Goal: Check status: Check status

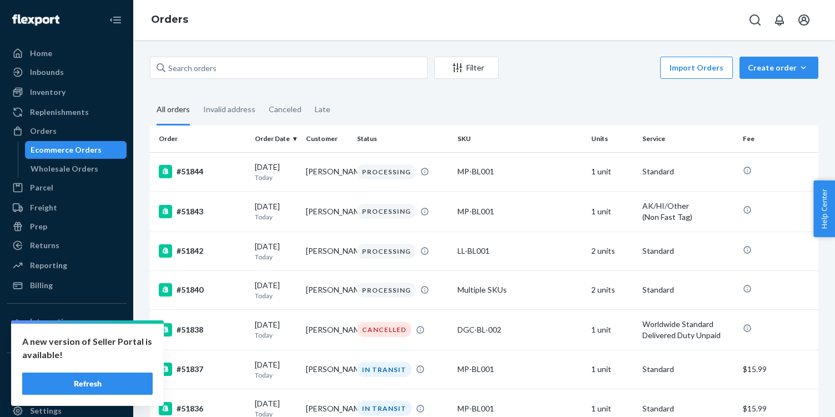
click at [125, 382] on button "Refresh" at bounding box center [87, 383] width 130 height 22
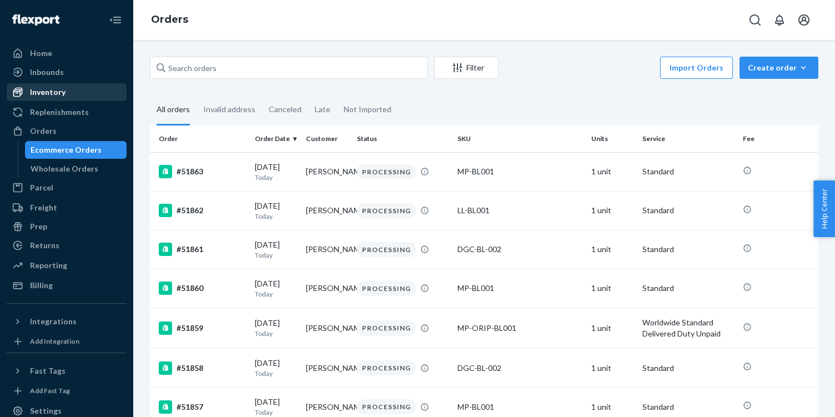
click at [66, 90] on div "Inventory" at bounding box center [67, 92] width 118 height 16
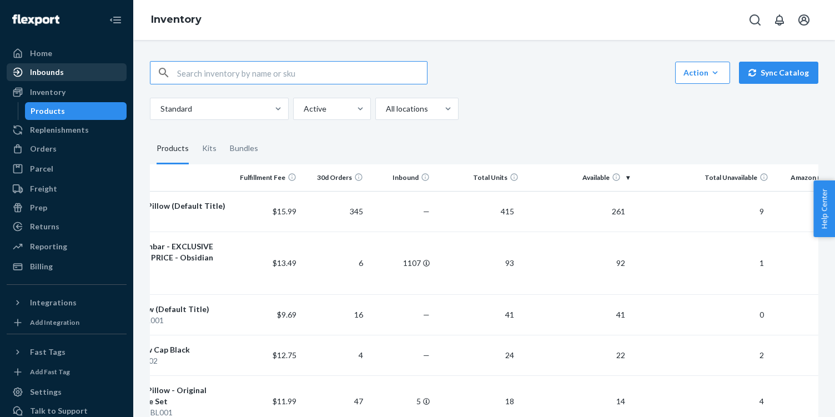
click at [42, 75] on div "Inbounds" at bounding box center [47, 72] width 34 height 11
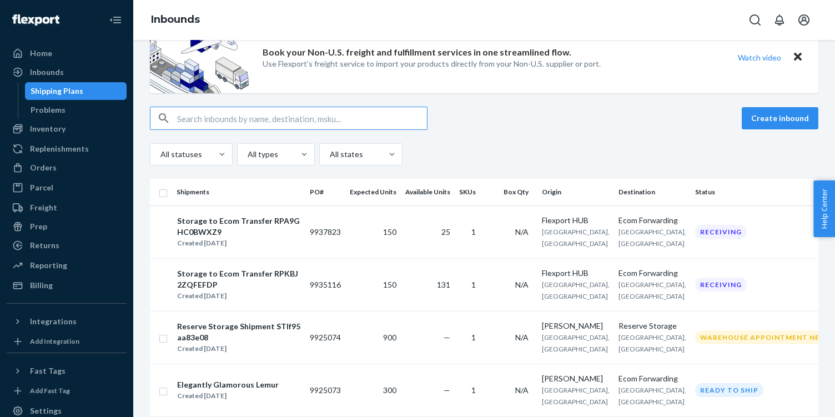
scroll to position [95, 0]
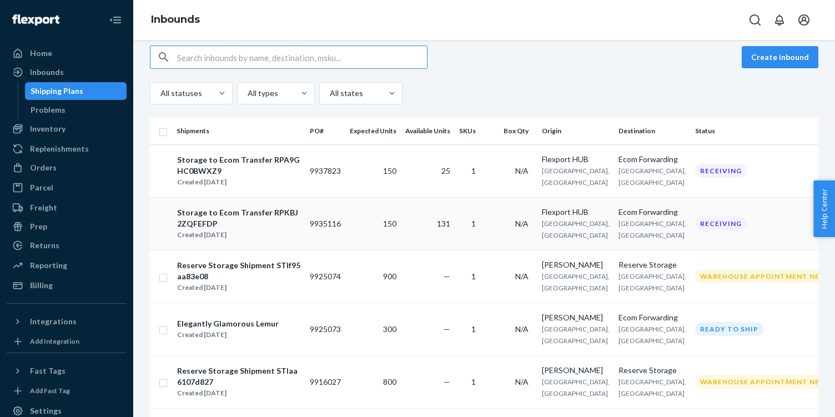
click at [450, 228] on span "131" at bounding box center [443, 223] width 13 height 9
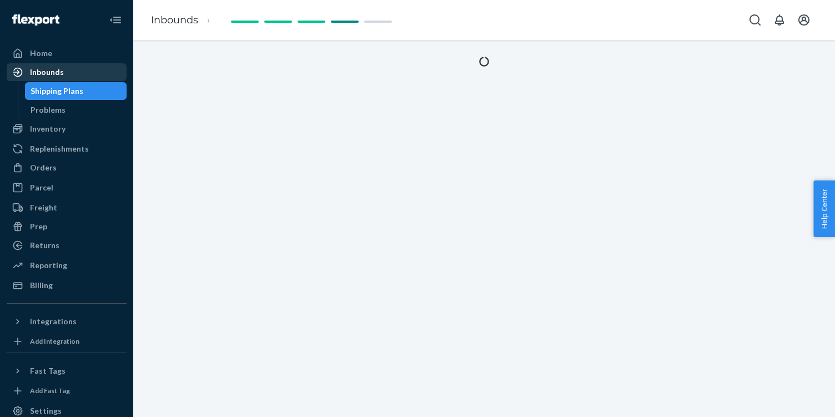
click at [67, 75] on div "Inbounds" at bounding box center [67, 72] width 118 height 16
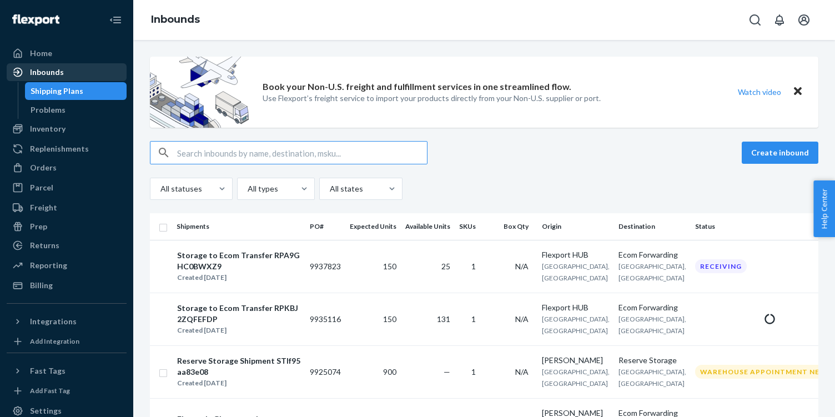
click at [58, 73] on div "Inbounds" at bounding box center [47, 72] width 34 height 11
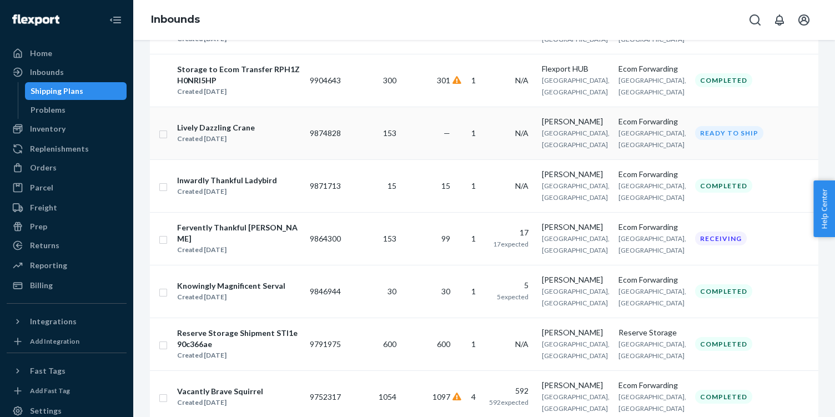
scroll to position [462, 0]
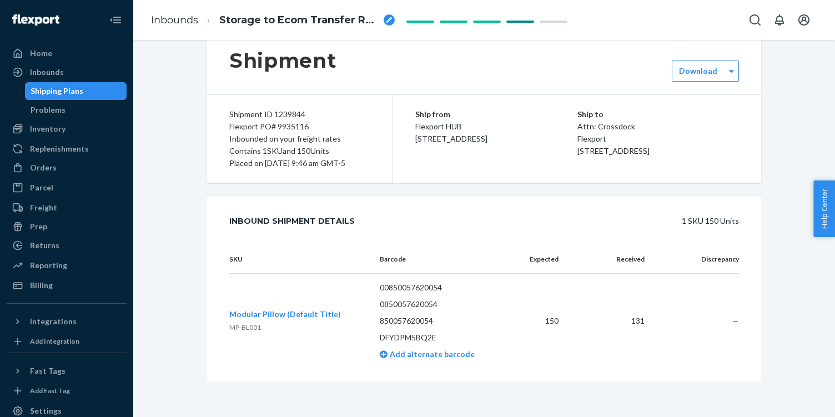
scroll to position [13, 0]
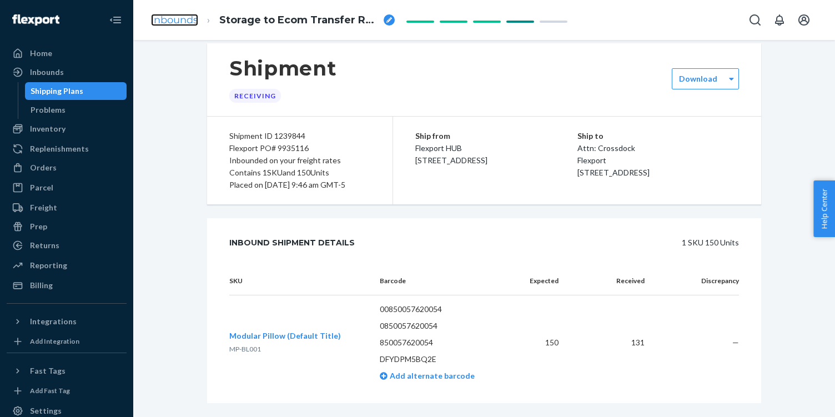
click at [172, 17] on link "Inbounds" at bounding box center [174, 20] width 47 height 12
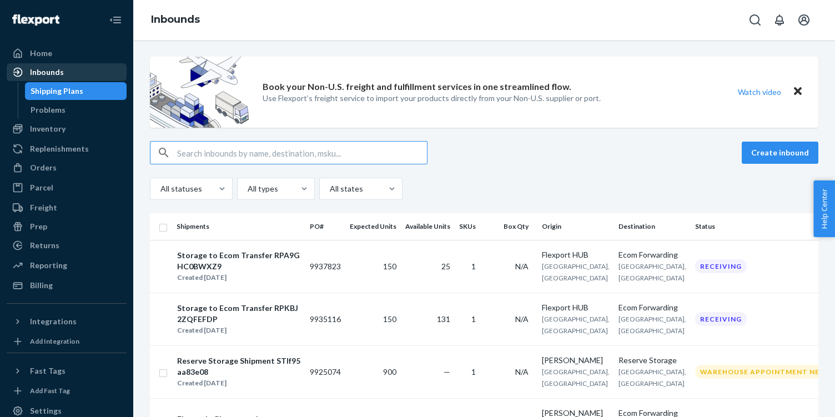
click at [59, 74] on div "Inbounds" at bounding box center [47, 72] width 34 height 11
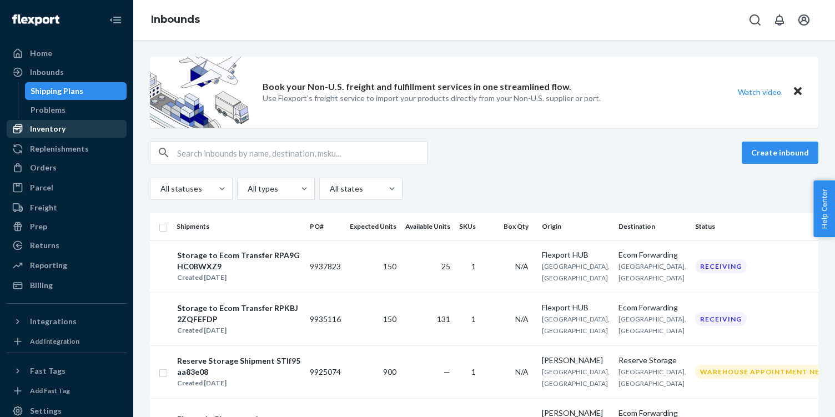
click at [49, 128] on div "Inventory" at bounding box center [48, 128] width 36 height 11
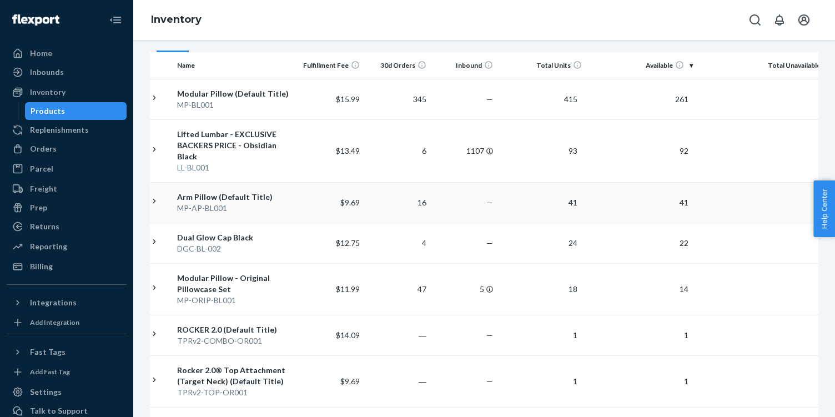
scroll to position [117, 0]
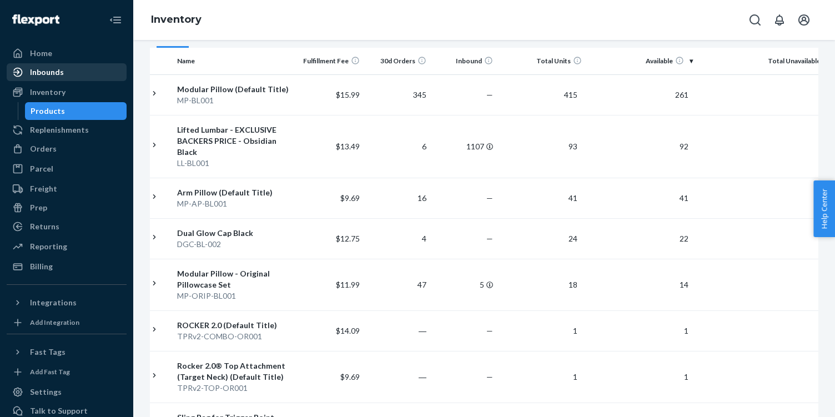
click at [49, 70] on div "Inbounds" at bounding box center [47, 72] width 34 height 11
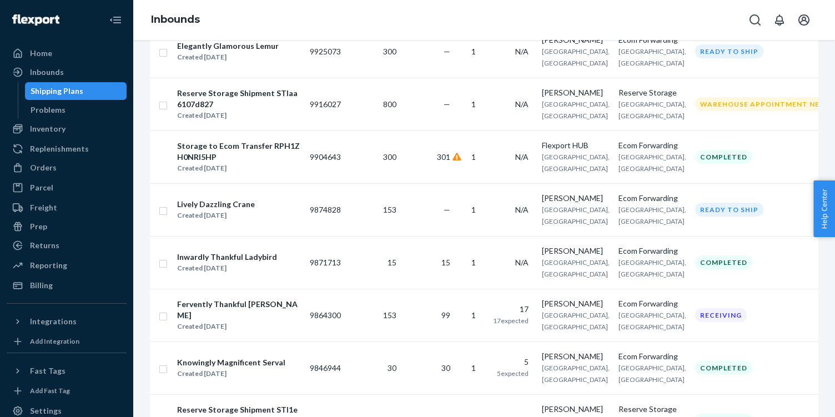
scroll to position [395, 0]
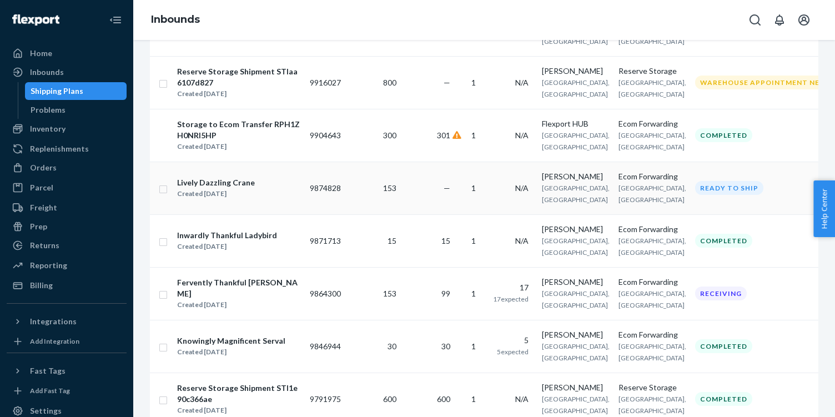
click at [162, 194] on input "checkbox" at bounding box center [163, 188] width 9 height 12
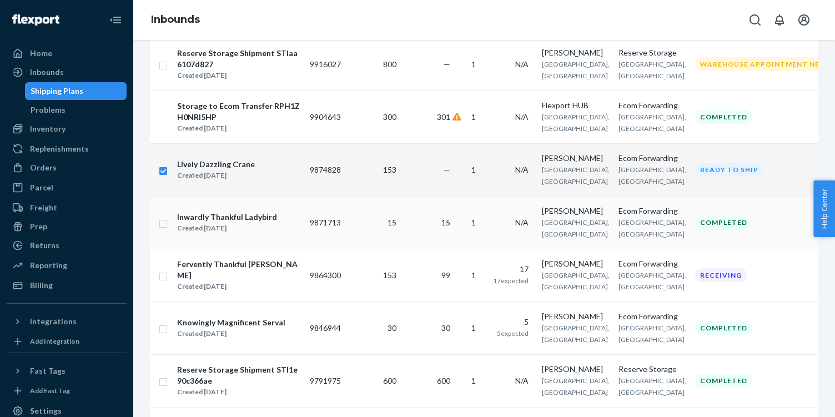
scroll to position [416, 0]
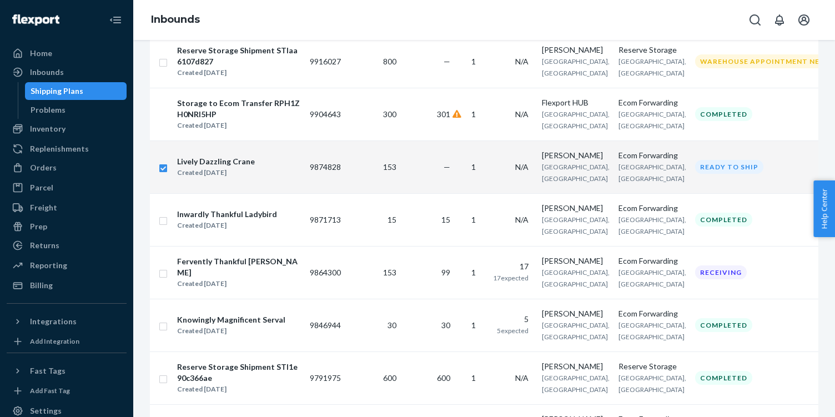
click at [284, 179] on div "Lively Dazzling Crane Created Jul 28, 2025" at bounding box center [239, 166] width 124 height 23
checkbox input "false"
click at [244, 167] on div "Lively Dazzling Crane" at bounding box center [216, 161] width 78 height 11
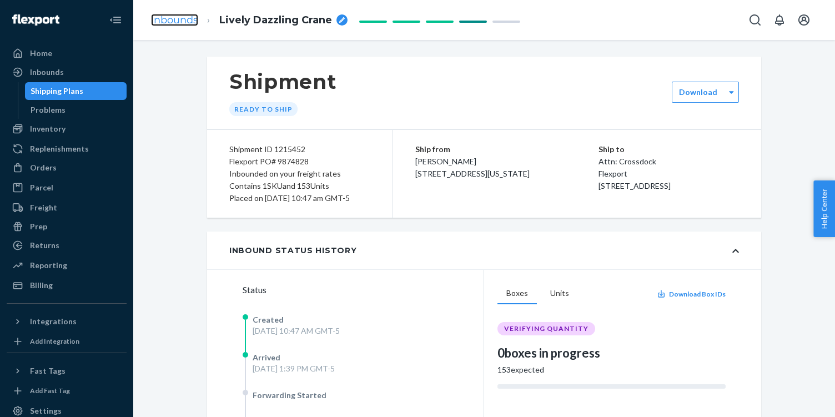
click at [159, 15] on link "Inbounds" at bounding box center [174, 20] width 47 height 12
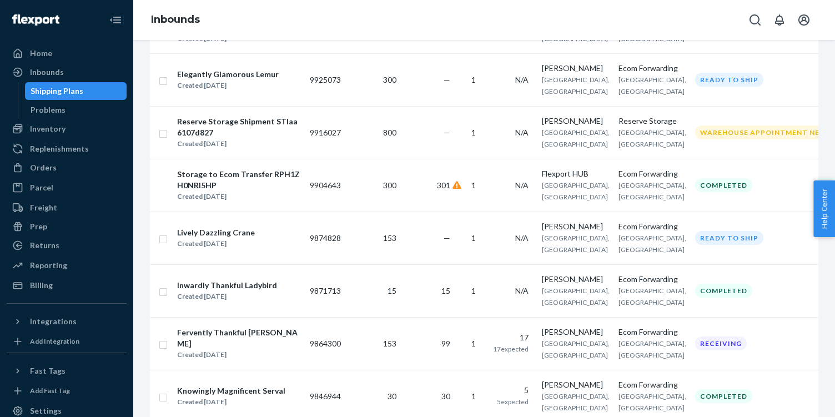
scroll to position [347, 0]
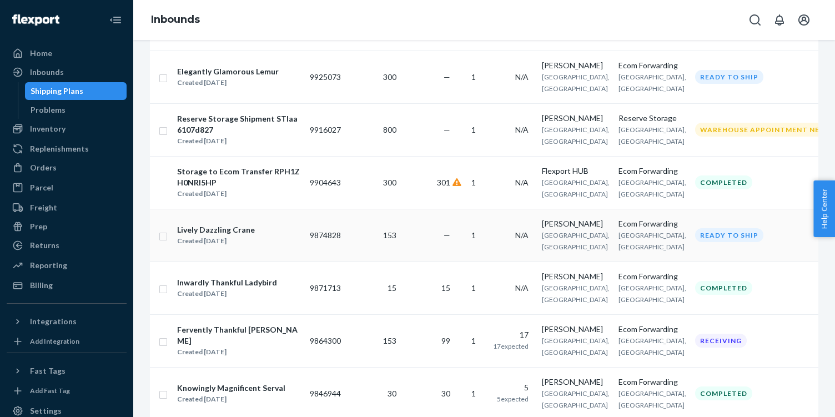
click at [164, 241] on input "checkbox" at bounding box center [163, 235] width 9 height 12
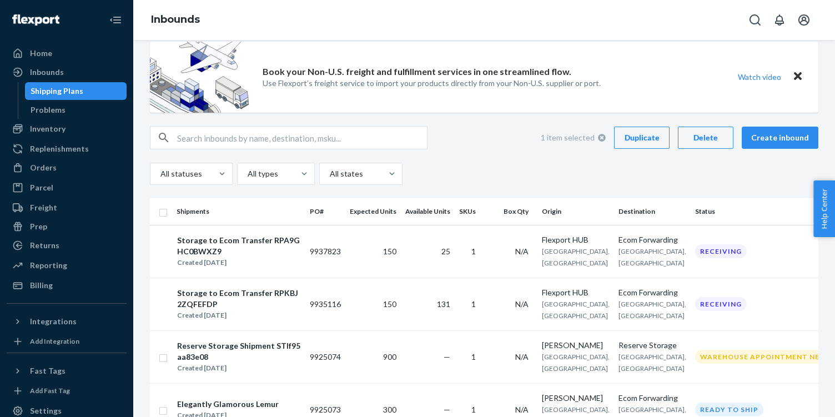
scroll to position [0, 0]
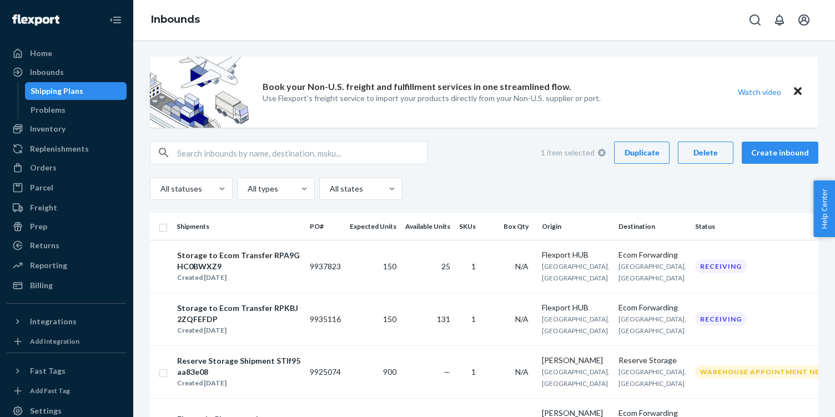
click at [697, 154] on div "Delete" at bounding box center [705, 152] width 37 height 11
checkbox input "false"
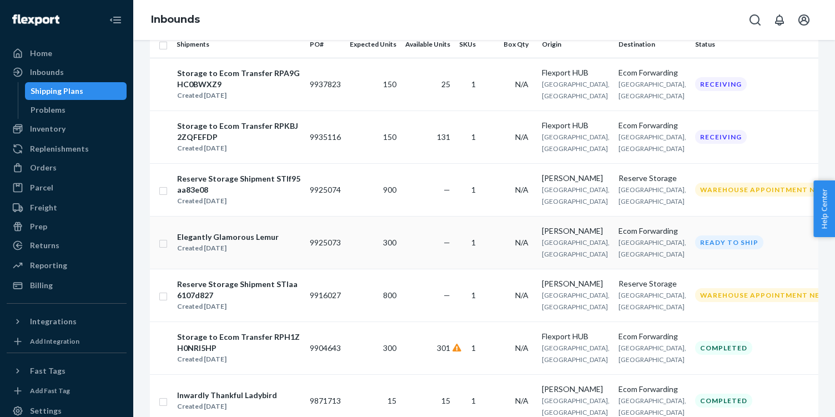
scroll to position [190, 0]
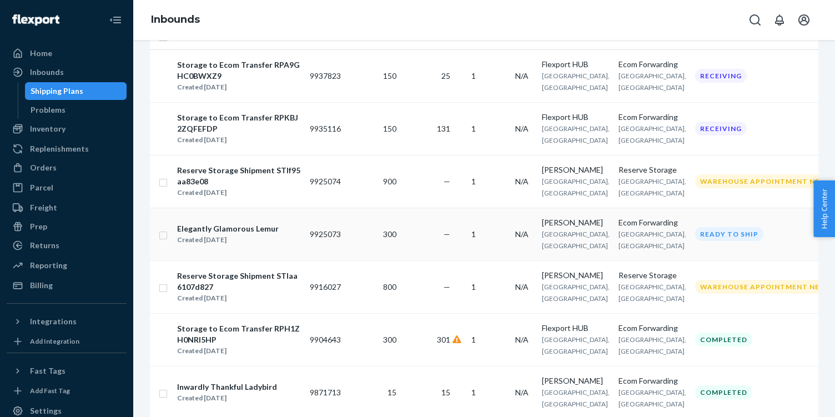
click at [330, 260] on td "9925073" at bounding box center [325, 234] width 40 height 53
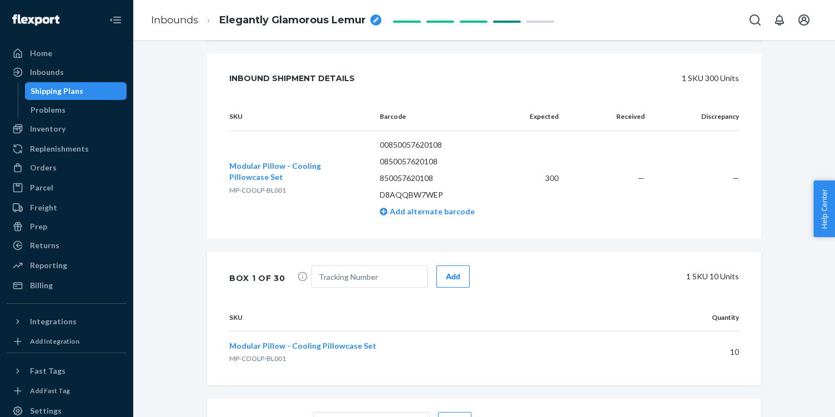
scroll to position [299, 0]
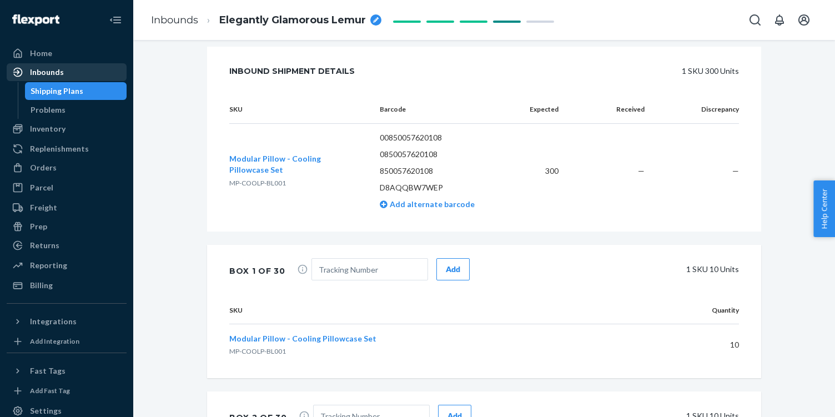
click at [55, 77] on div "Inbounds" at bounding box center [47, 72] width 34 height 11
